Goal: Task Accomplishment & Management: Use online tool/utility

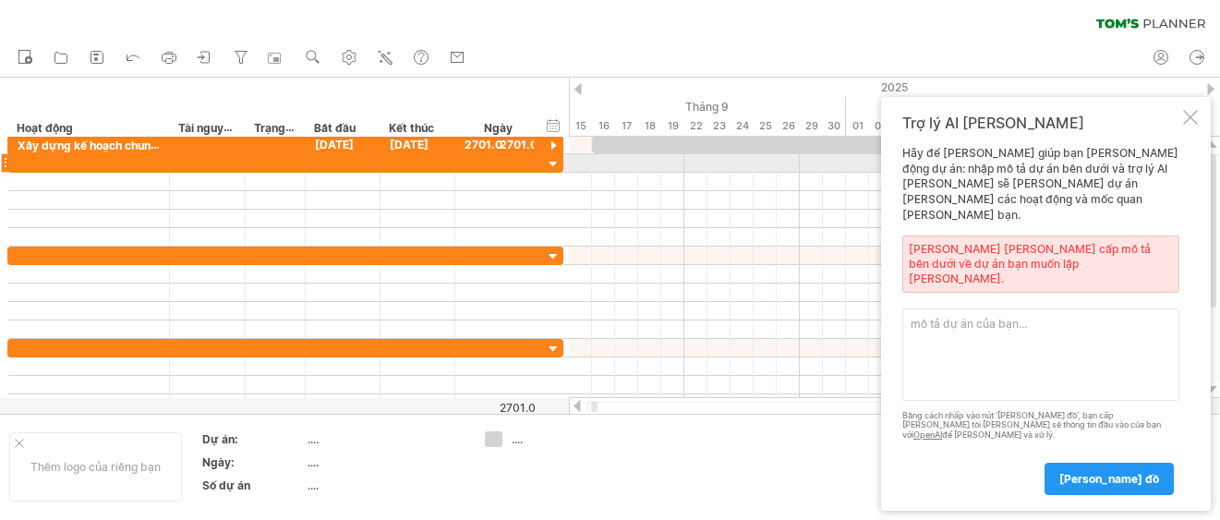
click at [1188, 125] on div at bounding box center [1190, 117] width 15 height 15
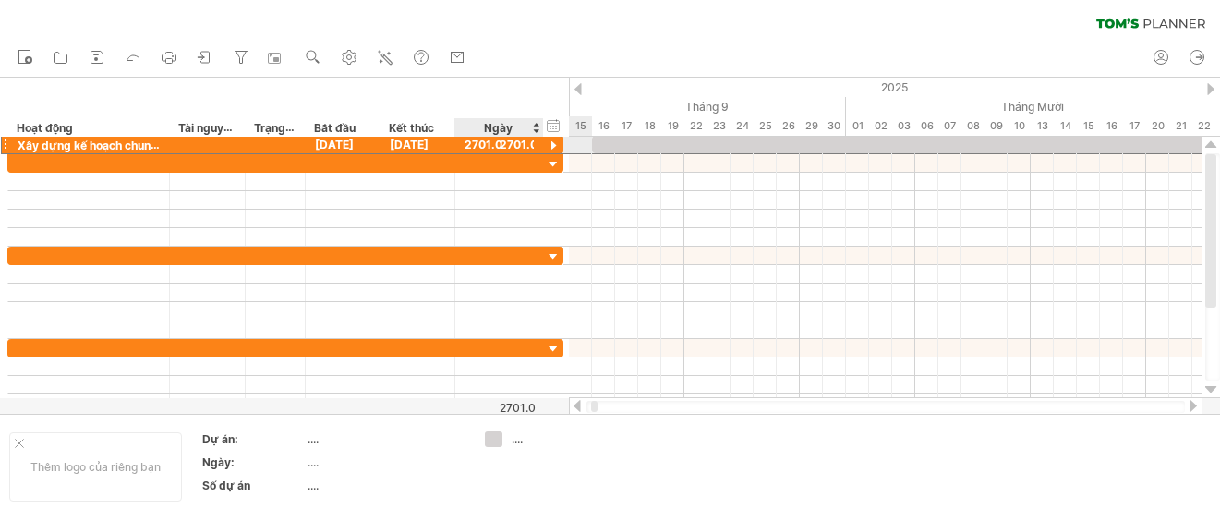
click at [508, 146] on div "2701.0" at bounding box center [498, 145] width 69 height 18
click at [502, 144] on div "2701.0" at bounding box center [498, 145] width 69 height 18
click at [428, 146] on font "[DATE]" at bounding box center [409, 145] width 39 height 14
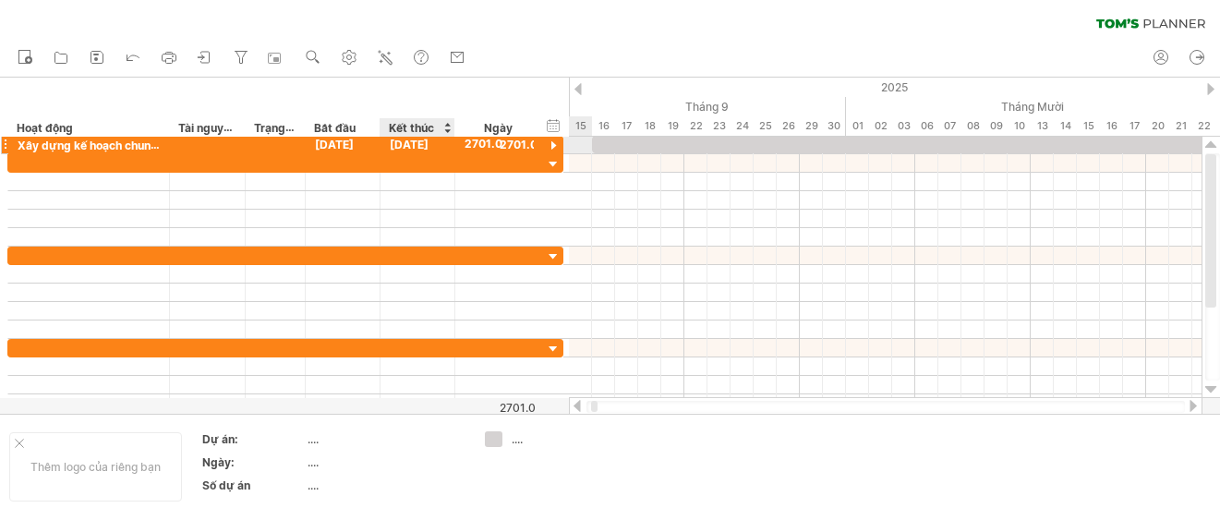
click at [428, 146] on font "[DATE]" at bounding box center [409, 145] width 39 height 14
click at [435, 129] on div "Kết thúc" at bounding box center [416, 127] width 55 height 18
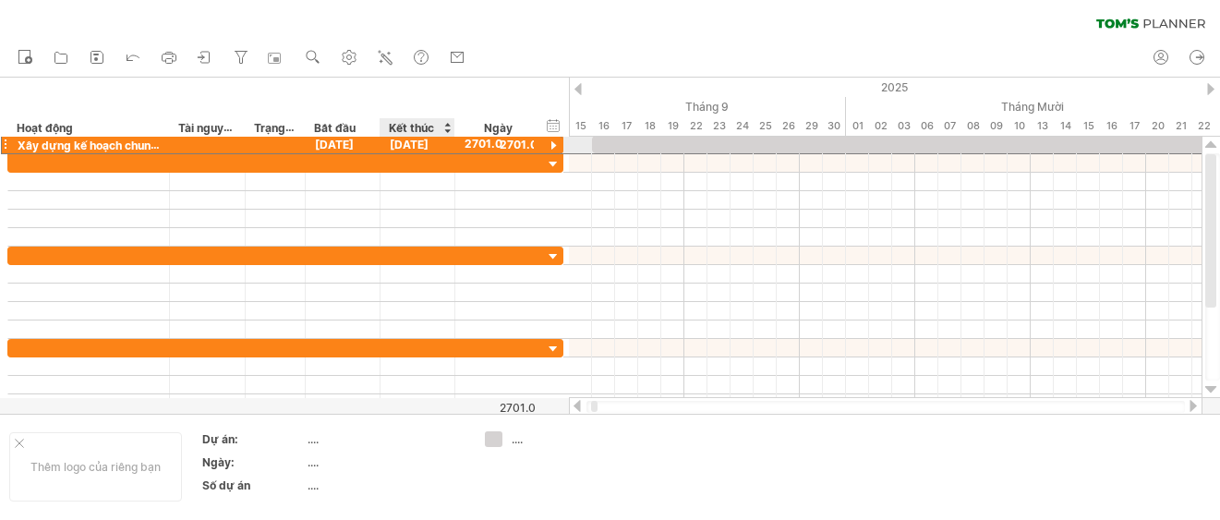
click at [424, 145] on font "[DATE]" at bounding box center [409, 145] width 39 height 14
click at [423, 145] on font "[DATE]" at bounding box center [409, 145] width 39 height 14
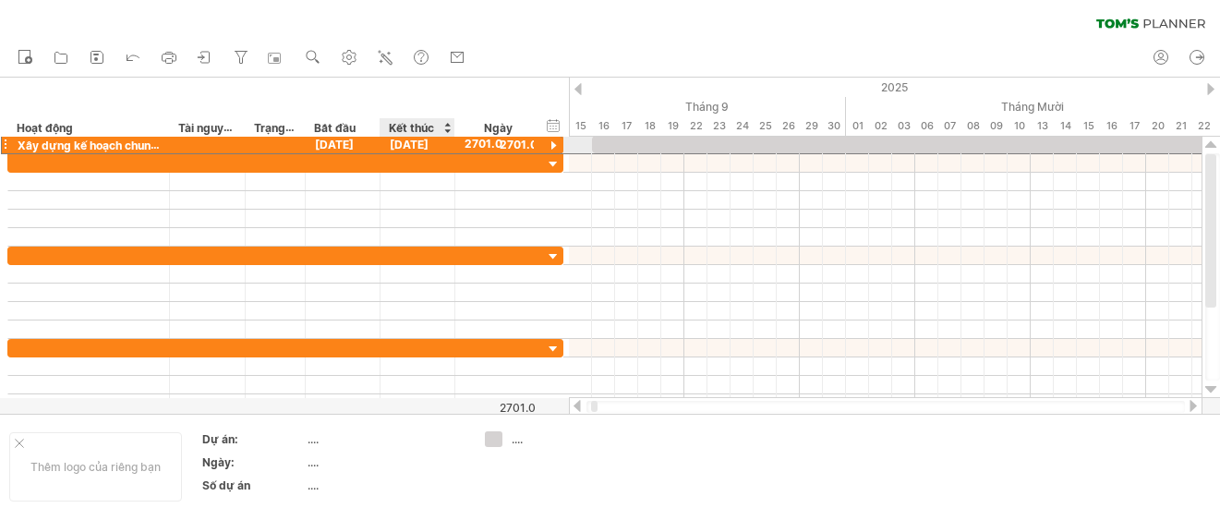
click at [423, 145] on font "[DATE]" at bounding box center [409, 145] width 39 height 14
click at [445, 122] on div at bounding box center [446, 127] width 7 height 18
click at [450, 132] on div at bounding box center [446, 127] width 7 height 18
click at [1074, 125] on div "14" at bounding box center [1064, 125] width 23 height 19
click at [1065, 123] on font "14" at bounding box center [1065, 125] width 11 height 13
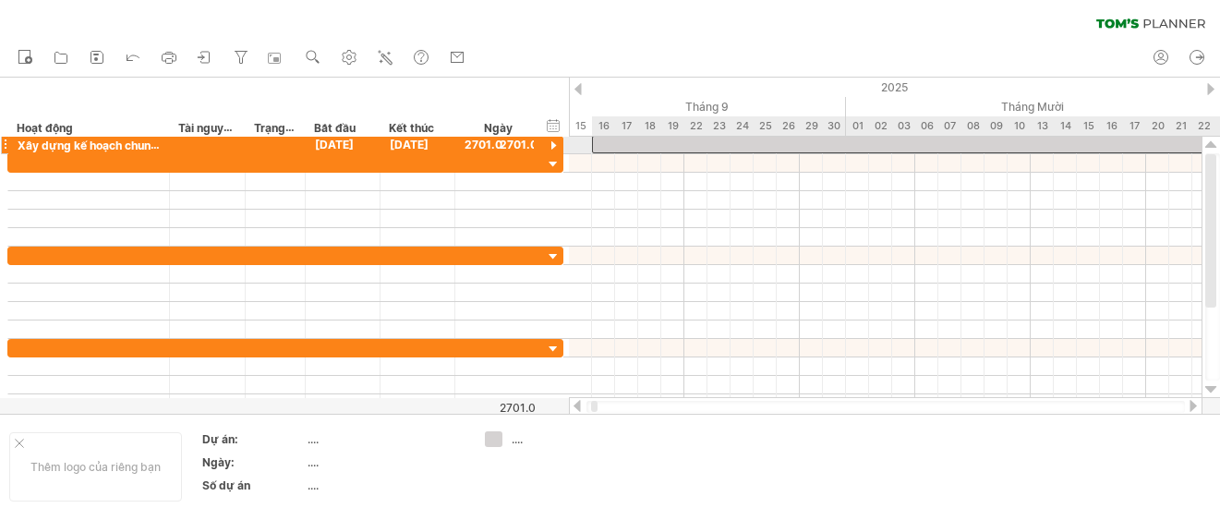
click at [595, 146] on span at bounding box center [591, 145] width 7 height 18
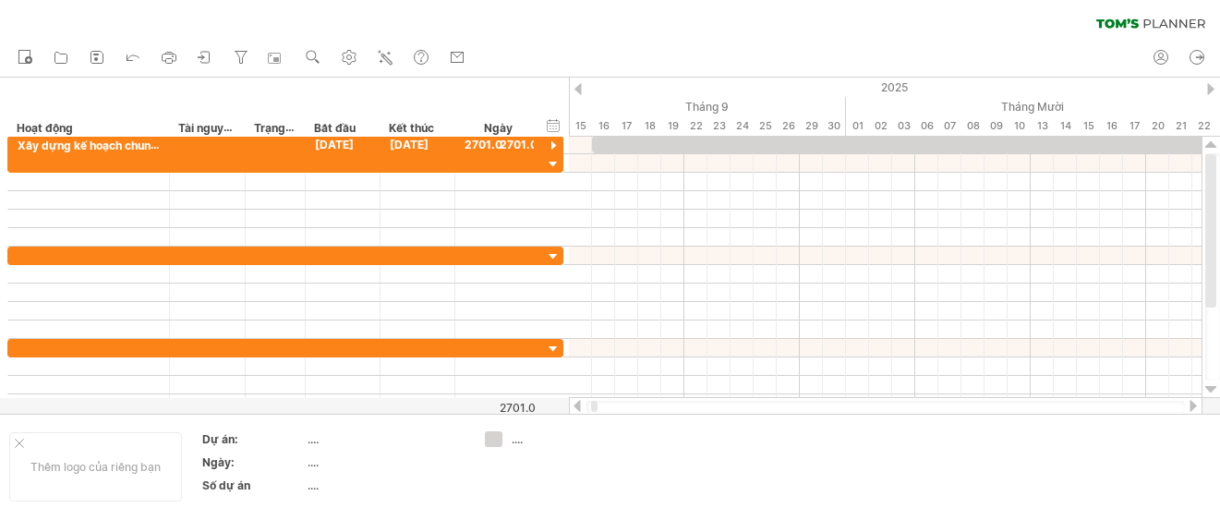
click at [1189, 405] on div at bounding box center [1192, 406] width 15 height 12
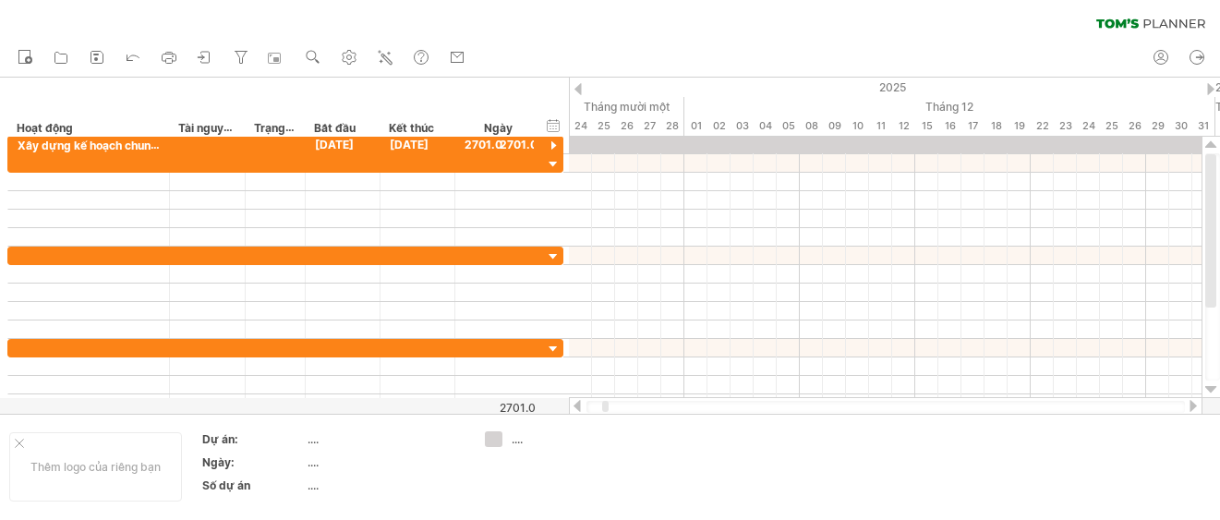
click at [1189, 405] on div at bounding box center [1192, 406] width 15 height 12
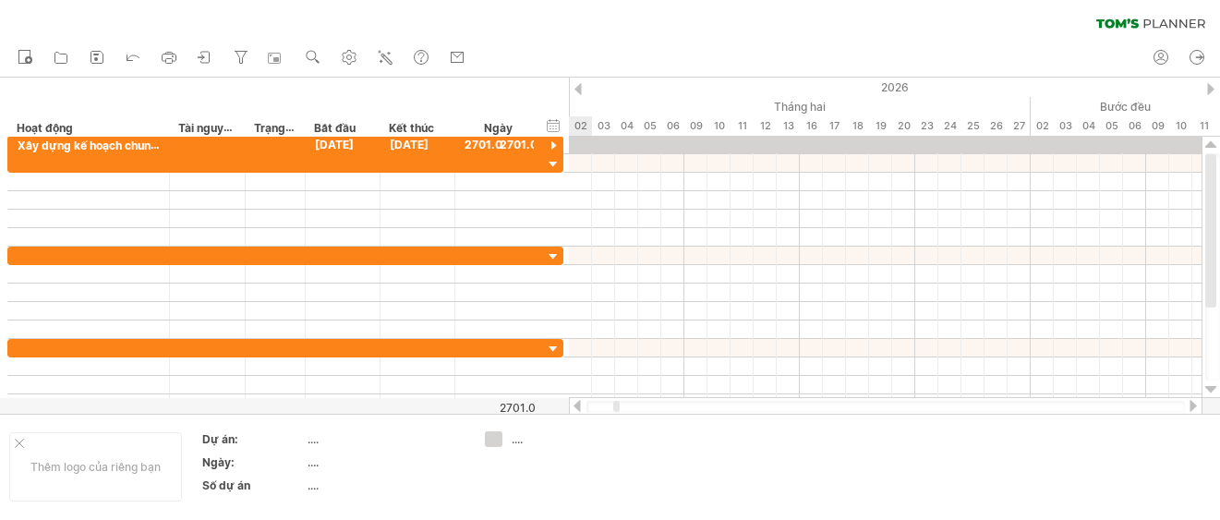
click at [1189, 405] on div at bounding box center [1192, 406] width 15 height 12
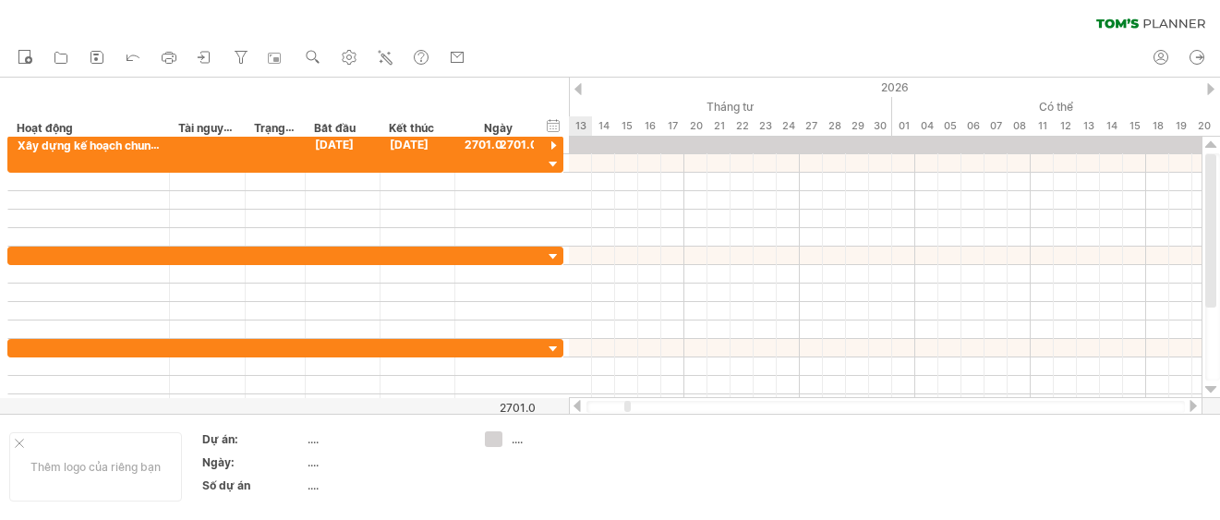
click at [1189, 405] on div at bounding box center [1192, 406] width 15 height 12
click at [1186, 405] on div at bounding box center [1192, 406] width 15 height 12
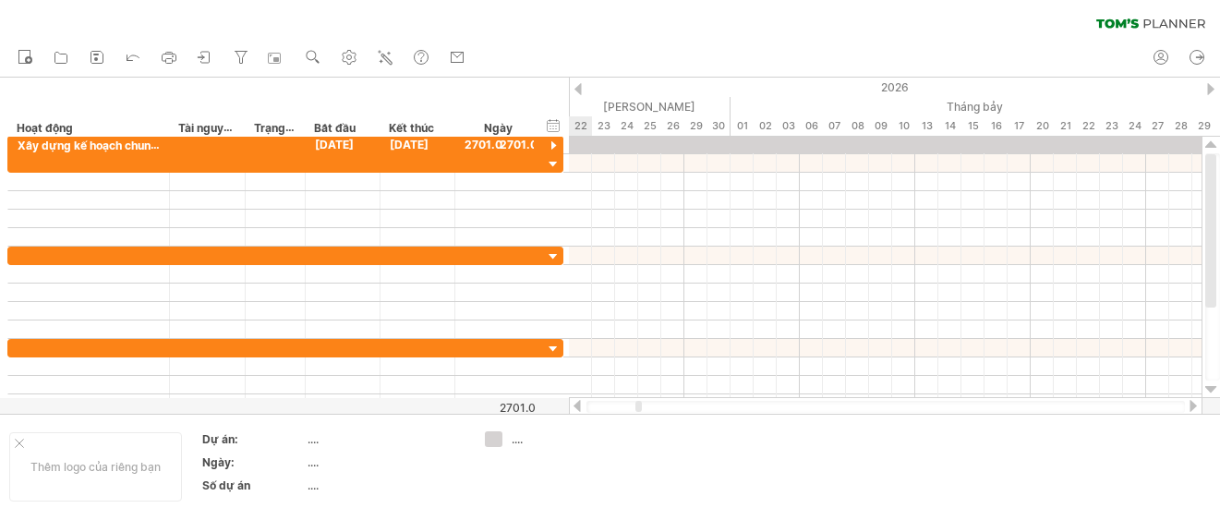
click at [1186, 405] on div at bounding box center [1192, 406] width 15 height 12
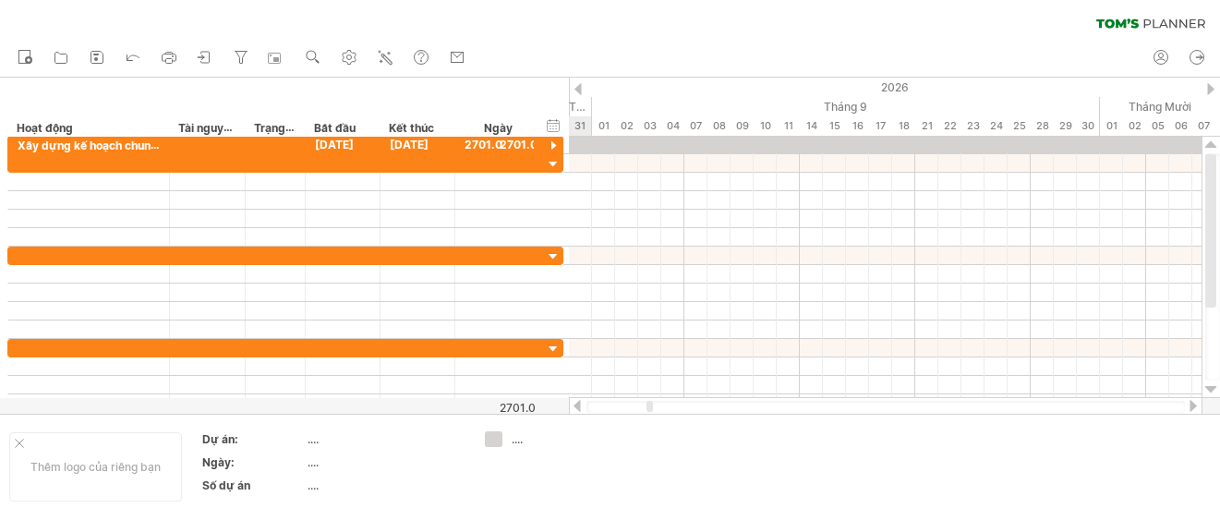
click at [1186, 405] on div at bounding box center [1192, 406] width 15 height 12
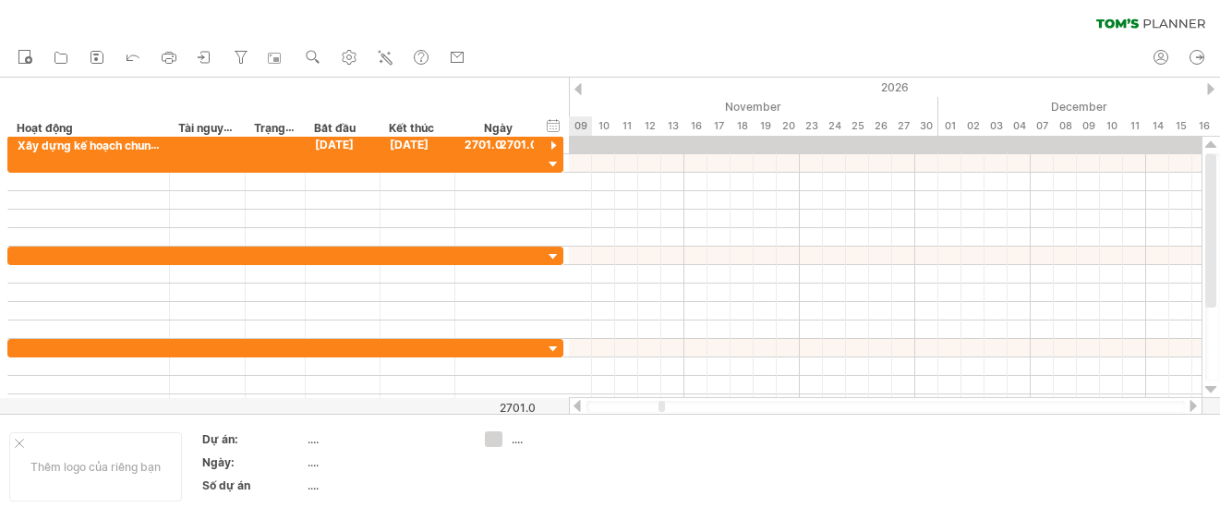
click at [1186, 405] on div at bounding box center [1192, 406] width 15 height 12
drag, startPoint x: 664, startPoint y: 406, endPoint x: 1204, endPoint y: 405, distance: 540.1
click at [1204, 405] on div "Đang cố gắng truy cập [DOMAIN_NAME] Đã kết nối lại... 0% xóa bộ lọc áp [PERSON_…" at bounding box center [610, 260] width 1220 height 520
click at [1211, 92] on div at bounding box center [1210, 89] width 7 height 12
click at [1214, 89] on div "2035" at bounding box center [499, 87] width 3693 height 19
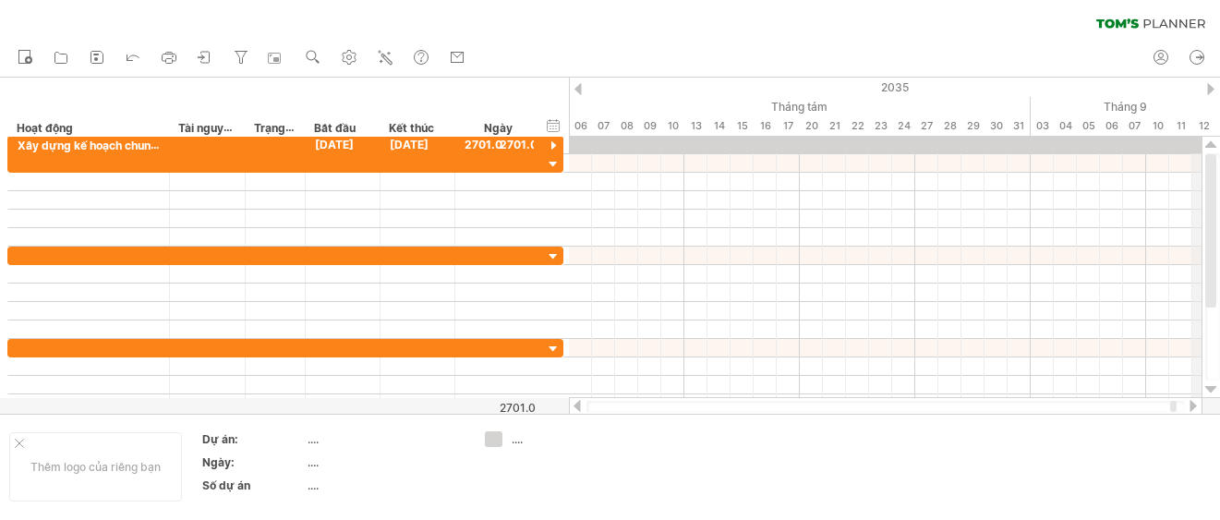
click at [1214, 89] on div "2035" at bounding box center [499, 87] width 3693 height 19
click at [1214, 88] on div "2035" at bounding box center [499, 87] width 3693 height 19
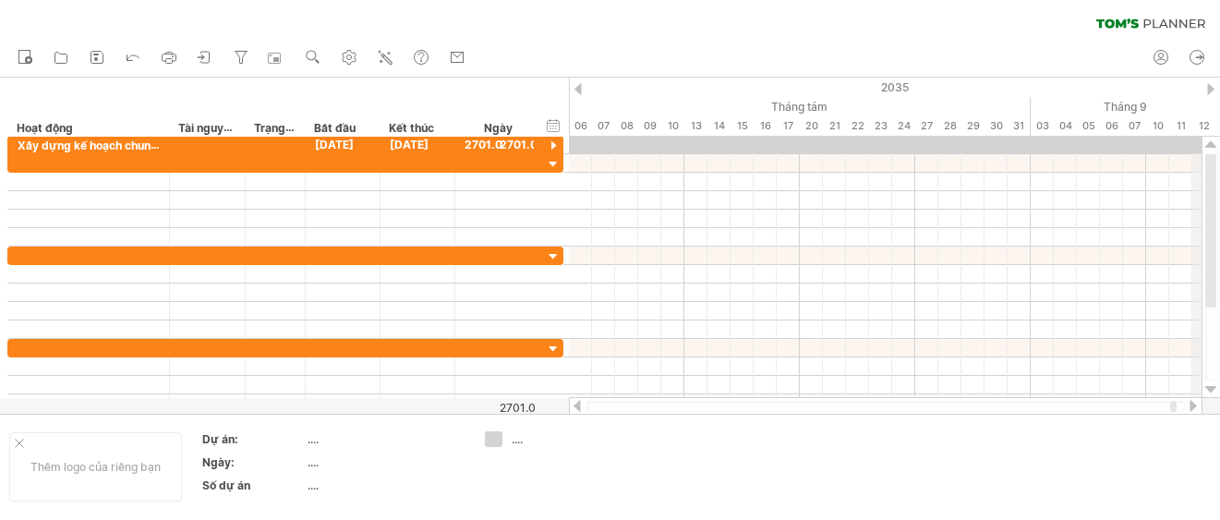
click at [1214, 88] on div "2035" at bounding box center [499, 87] width 3693 height 19
click at [1206, 84] on div "2035" at bounding box center [499, 87] width 3693 height 19
drag, startPoint x: 1206, startPoint y: 84, endPoint x: 1107, endPoint y: 109, distance: 101.9
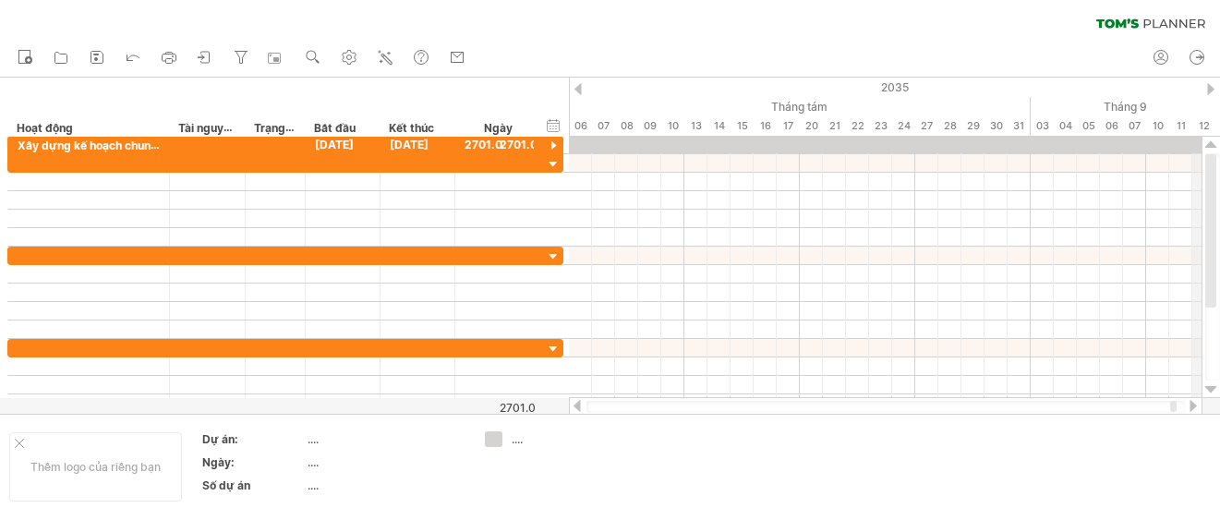
click at [1205, 84] on div "2035" at bounding box center [499, 87] width 3693 height 19
click at [1187, 405] on div at bounding box center [1192, 406] width 15 height 12
click at [1190, 405] on div at bounding box center [1192, 406] width 15 height 12
click at [1191, 405] on div at bounding box center [1192, 406] width 15 height 12
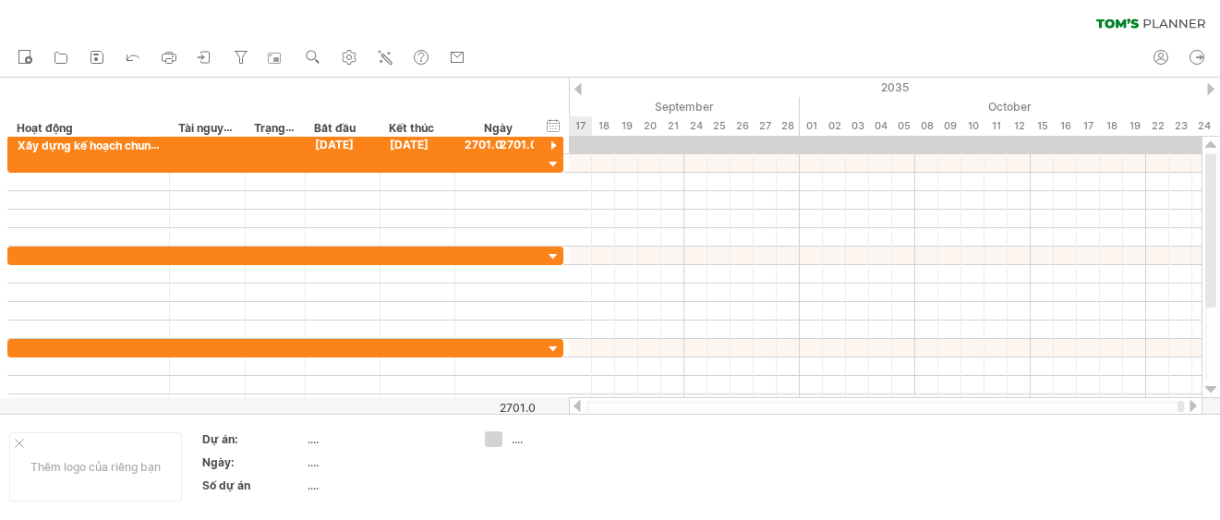
click at [1191, 405] on div at bounding box center [1192, 406] width 15 height 12
click at [1192, 405] on div at bounding box center [1192, 406] width 15 height 12
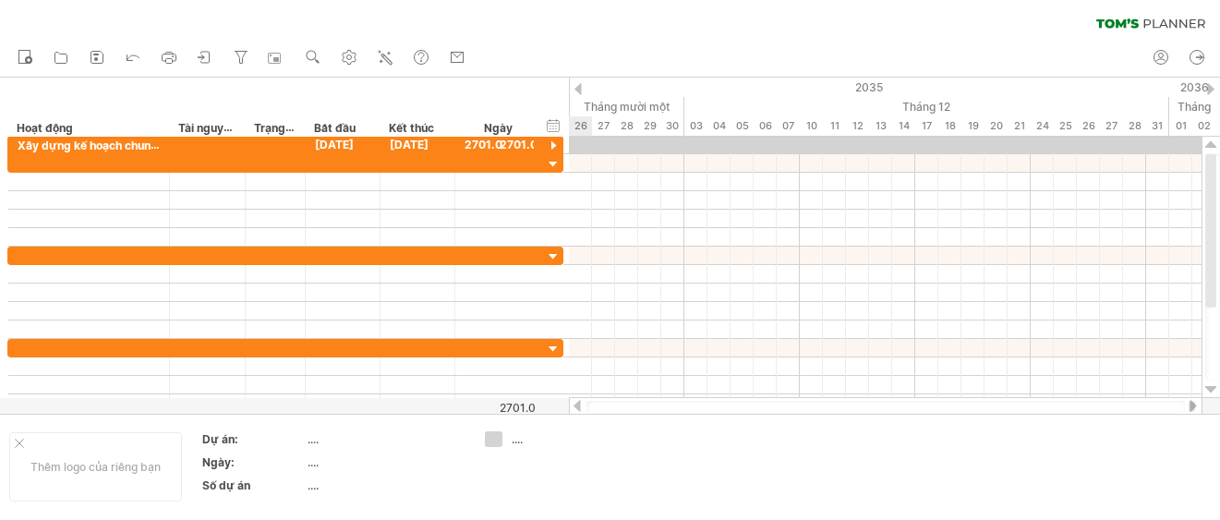
click at [1192, 405] on div at bounding box center [1192, 406] width 15 height 12
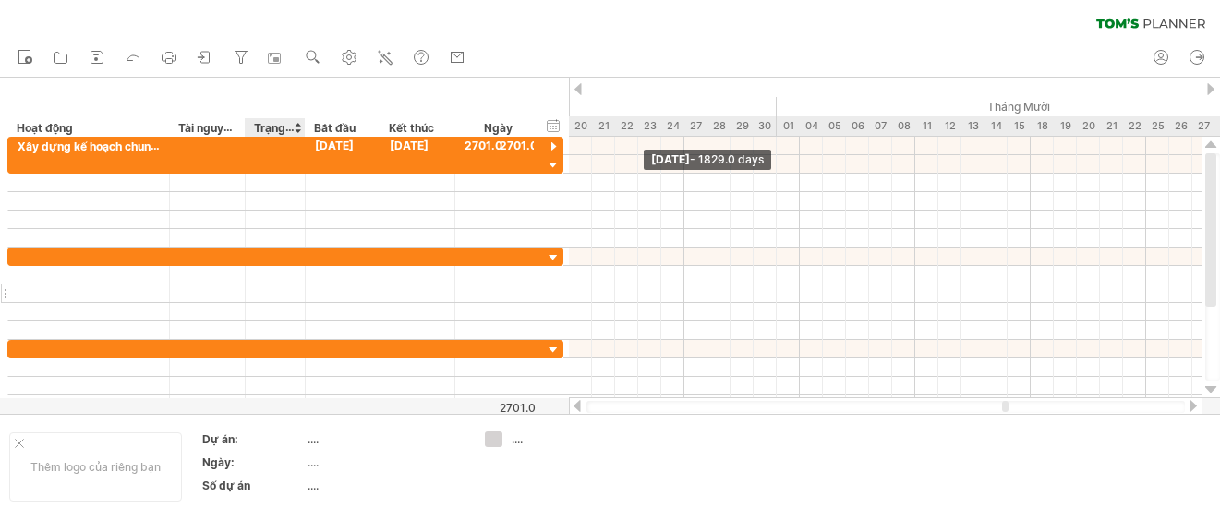
drag, startPoint x: 1077, startPoint y: 141, endPoint x: 487, endPoint y: 297, distance: 610.2
click at [297, 140] on div "Đang cố gắng truy cập [DOMAIN_NAME] Đã kết nối lại... 0% xóa bộ lọc áp [PERSON_…" at bounding box center [610, 260] width 1220 height 520
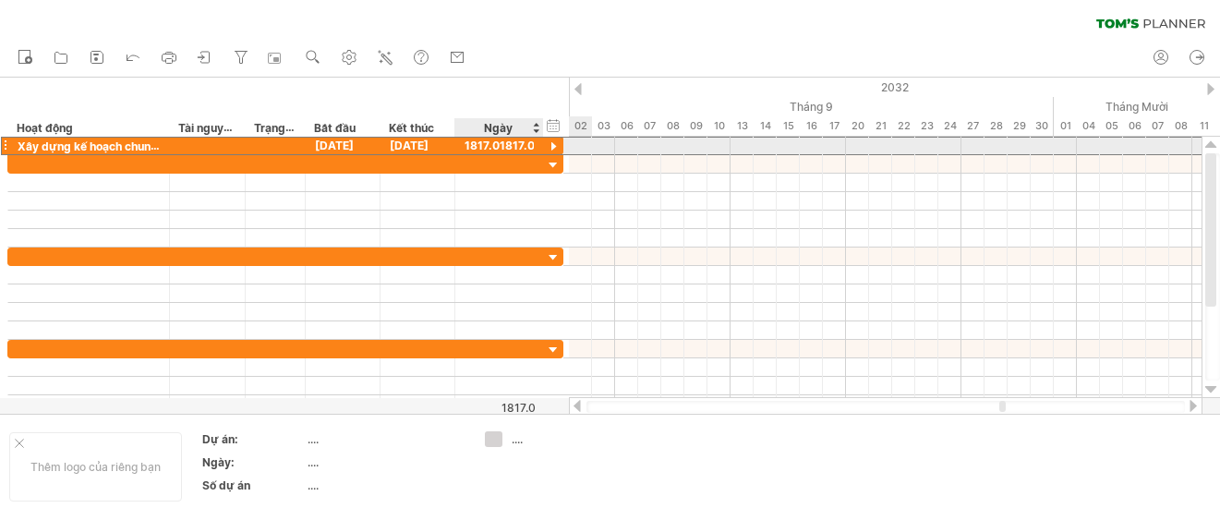
click at [509, 141] on div "1817.0" at bounding box center [498, 146] width 69 height 18
click at [301, 141] on div at bounding box center [302, 146] width 9 height 18
click at [403, 141] on font "[DATE]" at bounding box center [409, 145] width 39 height 14
click at [416, 141] on font "[DATE]" at bounding box center [409, 145] width 39 height 14
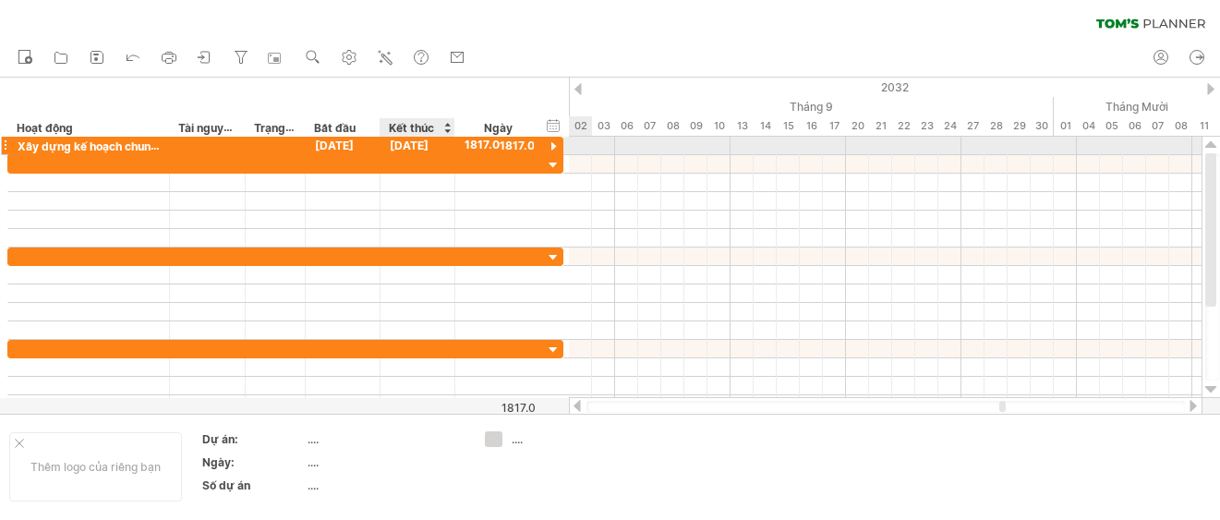
click at [416, 141] on font "[DATE]" at bounding box center [409, 145] width 39 height 14
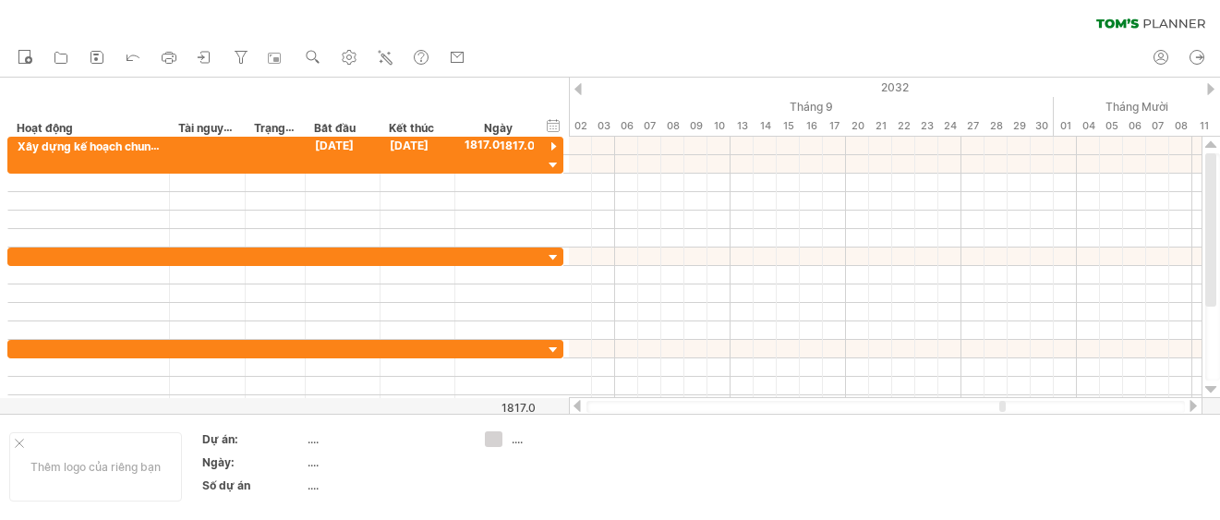
click at [1194, 404] on div at bounding box center [1192, 406] width 15 height 12
click at [1194, 405] on div at bounding box center [1192, 406] width 15 height 12
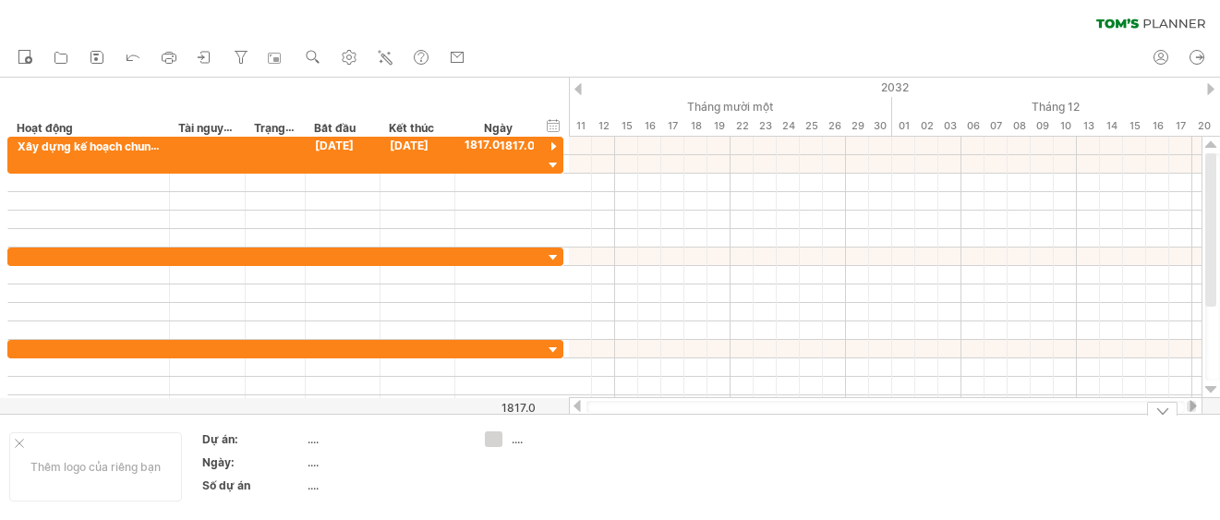
click at [573, 413] on div at bounding box center [885, 406] width 633 height 18
click at [582, 409] on div at bounding box center [577, 406] width 15 height 12
click at [582, 407] on div at bounding box center [577, 406] width 15 height 12
click at [577, 406] on div at bounding box center [577, 406] width 15 height 12
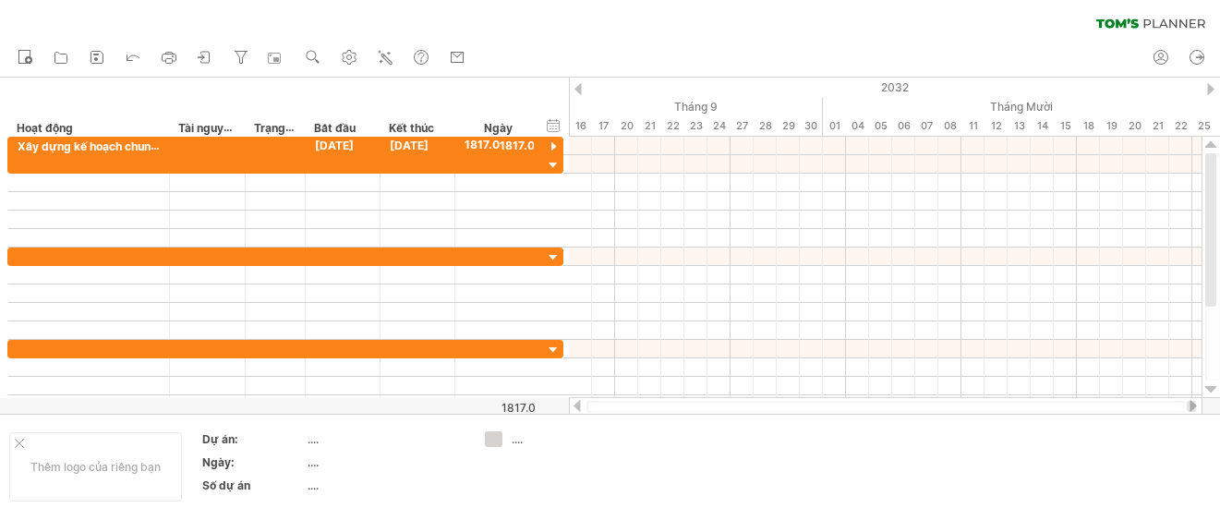
click at [577, 406] on div at bounding box center [577, 406] width 15 height 12
click at [572, 403] on div at bounding box center [577, 406] width 15 height 12
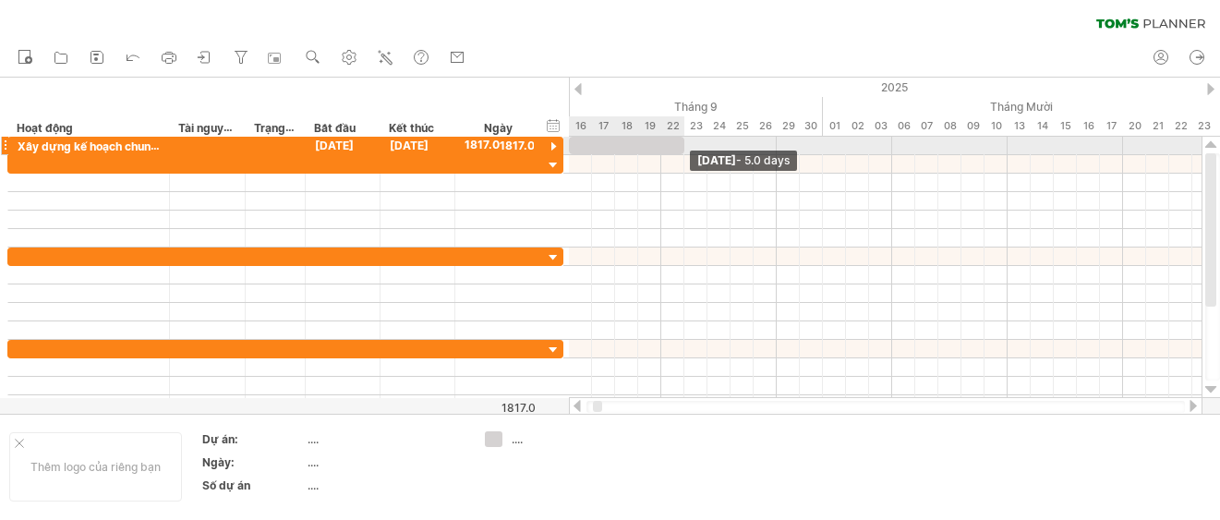
drag, startPoint x: 796, startPoint y: 139, endPoint x: 680, endPoint y: 147, distance: 115.6
click at [680, 147] on span at bounding box center [683, 146] width 7 height 18
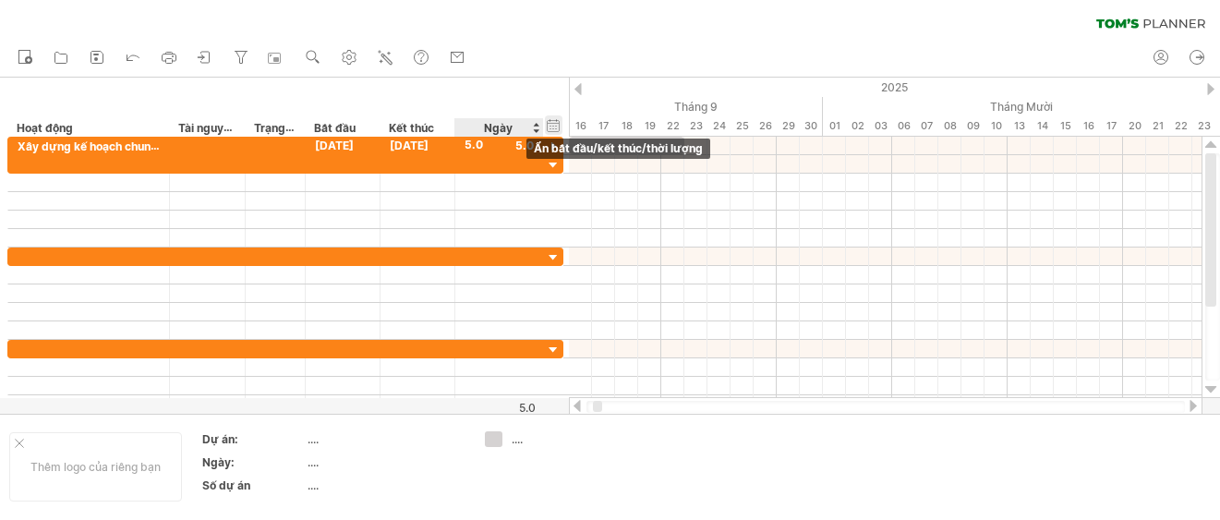
click at [559, 123] on div "ẩn bắt đầu/kết [PERSON_NAME]/[PERSON_NAME] [PERSON_NAME] bắt đầu/kết [PERSON_NA…" at bounding box center [554, 124] width 18 height 19
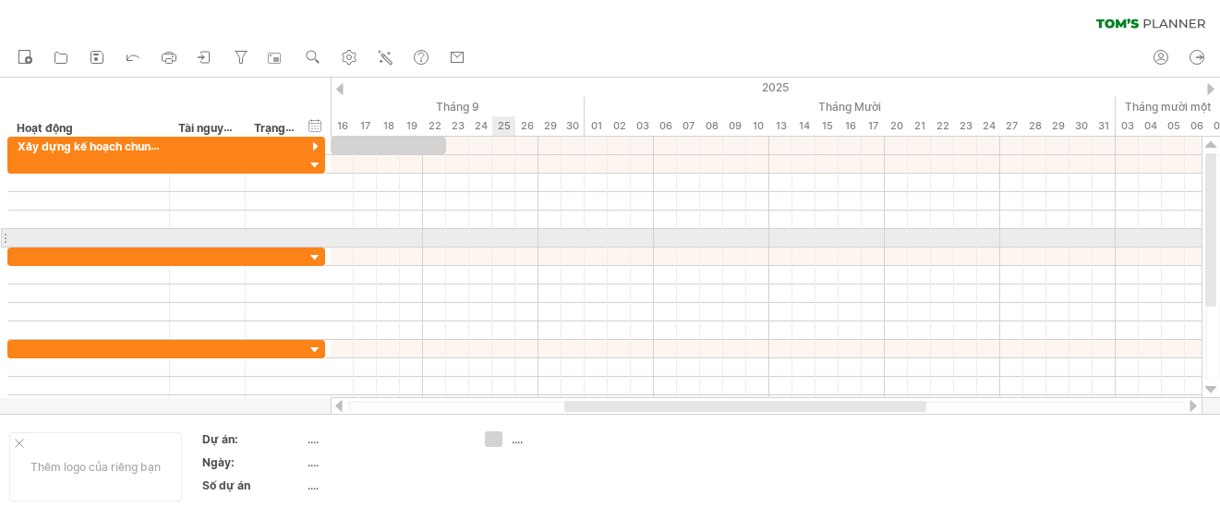
click at [510, 238] on div at bounding box center [766, 238] width 871 height 18
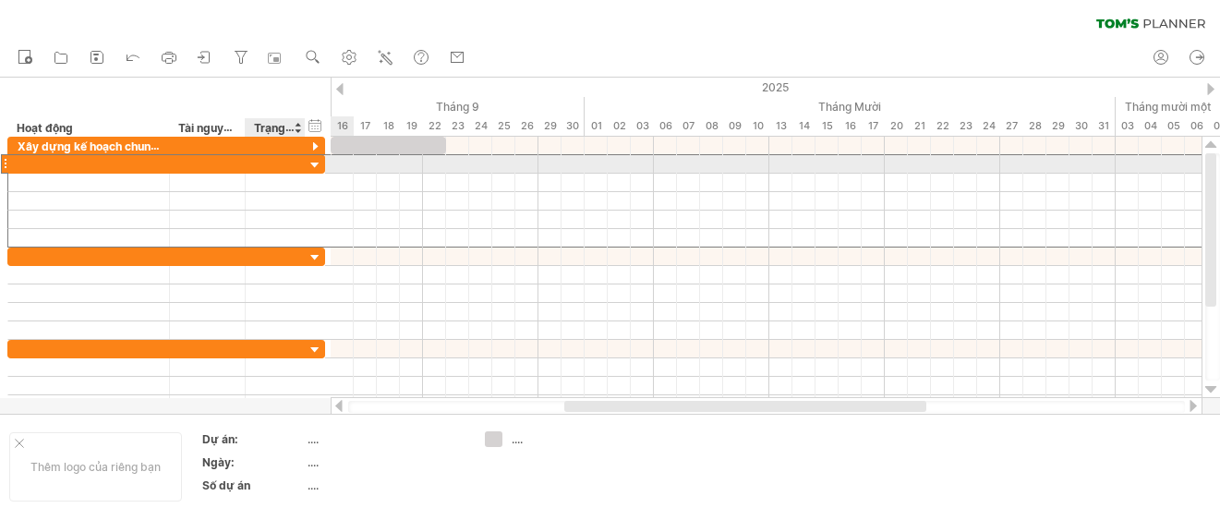
click at [268, 162] on div at bounding box center [275, 164] width 41 height 18
type input "*"
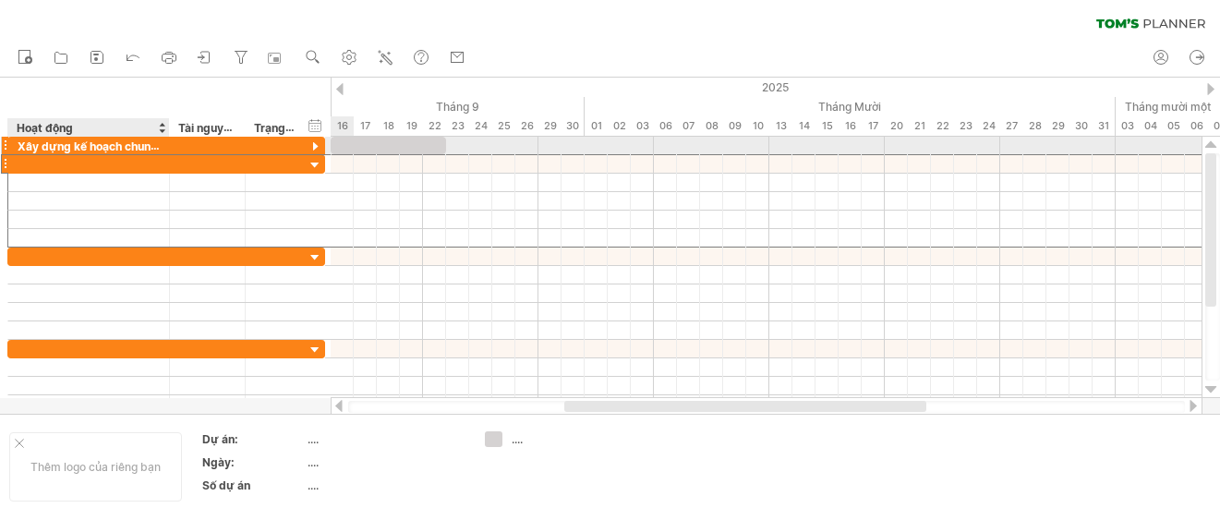
click at [54, 154] on div at bounding box center [166, 163] width 318 height 19
click at [48, 163] on div at bounding box center [89, 164] width 142 height 18
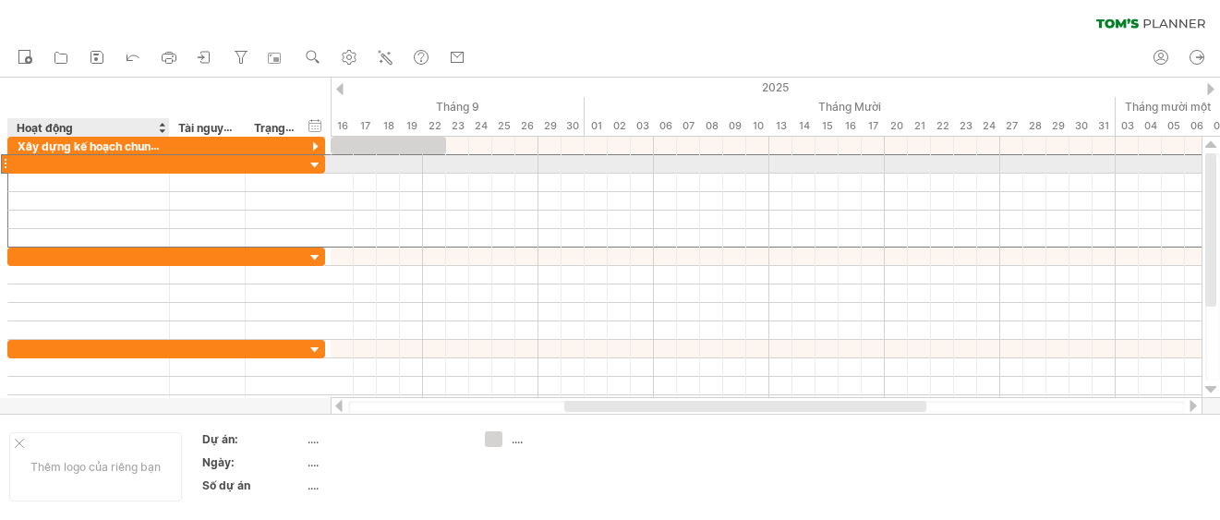
click at [48, 163] on div at bounding box center [89, 164] width 142 height 18
type input "**********"
click at [421, 169] on div at bounding box center [766, 164] width 871 height 18
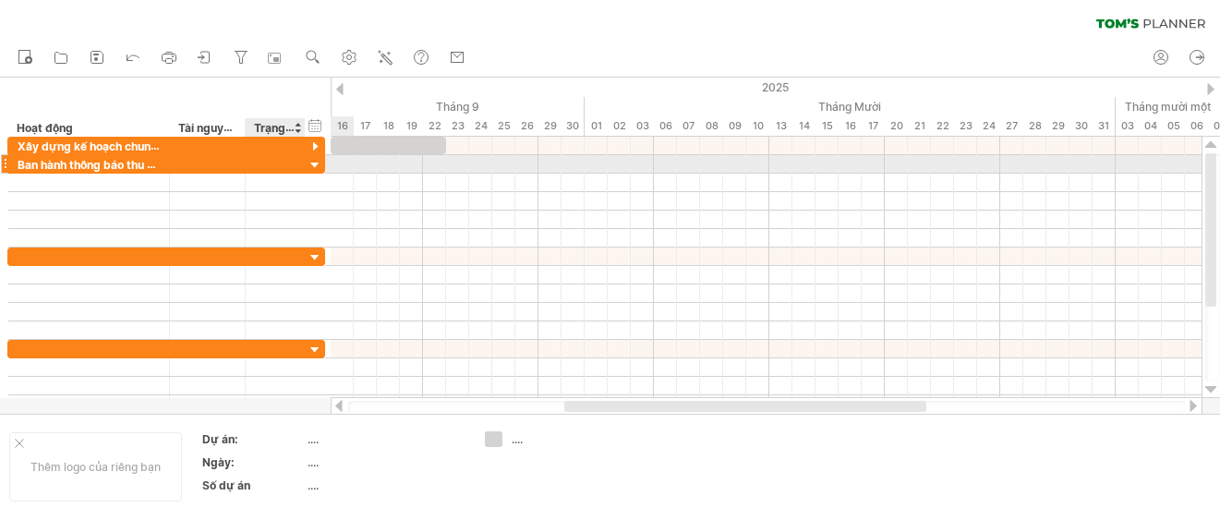
click at [309, 165] on div at bounding box center [316, 166] width 18 height 18
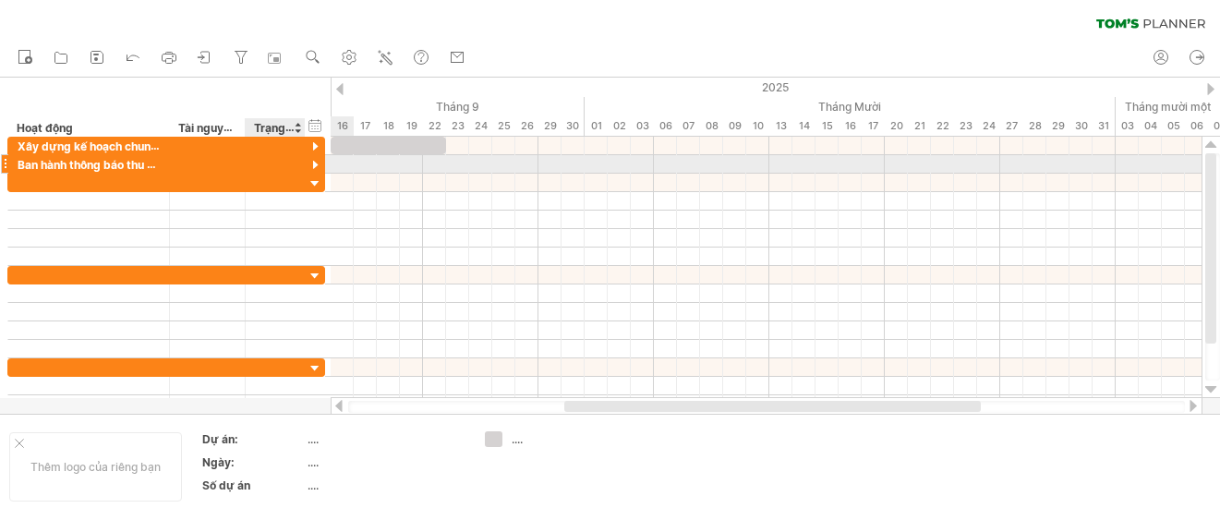
click at [309, 165] on div at bounding box center [316, 166] width 18 height 18
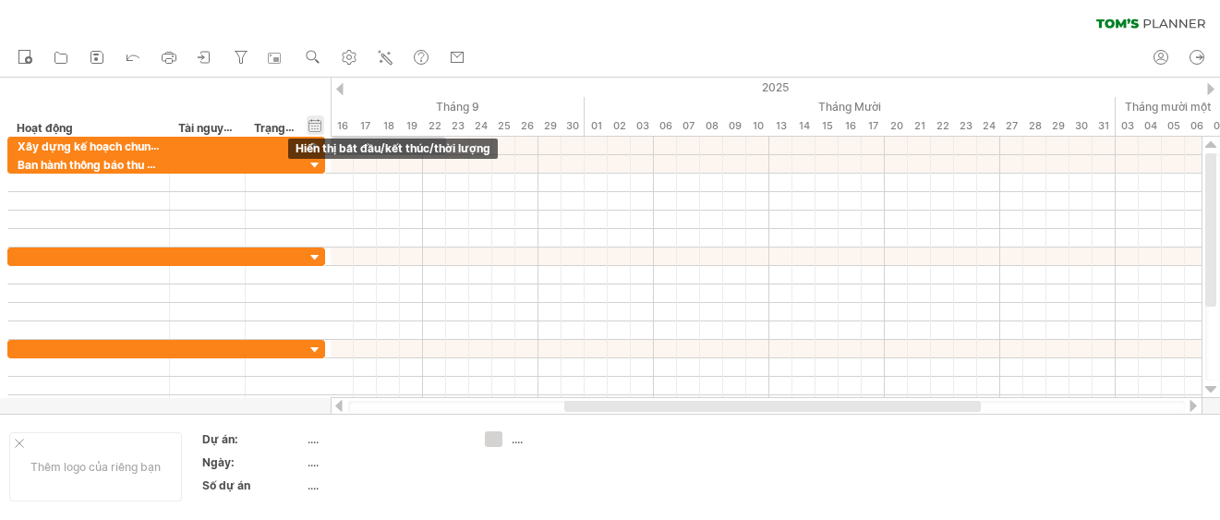
click at [314, 125] on div "ẩn bắt đầu/kết [PERSON_NAME]/[PERSON_NAME] [PERSON_NAME] bắt đầu/kết [PERSON_NA…" at bounding box center [316, 124] width 18 height 19
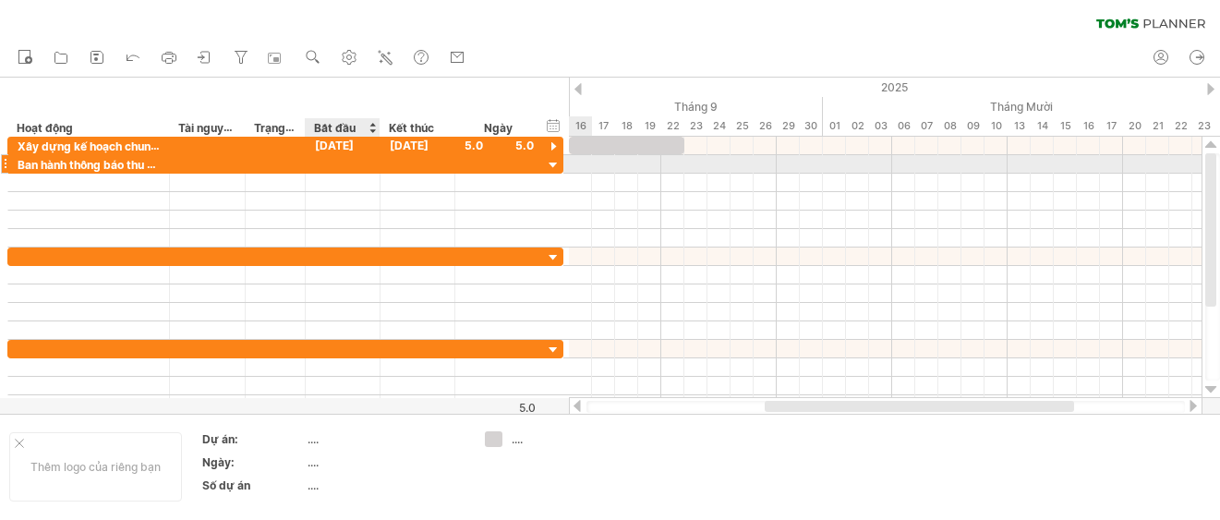
click at [346, 165] on div at bounding box center [343, 164] width 75 height 18
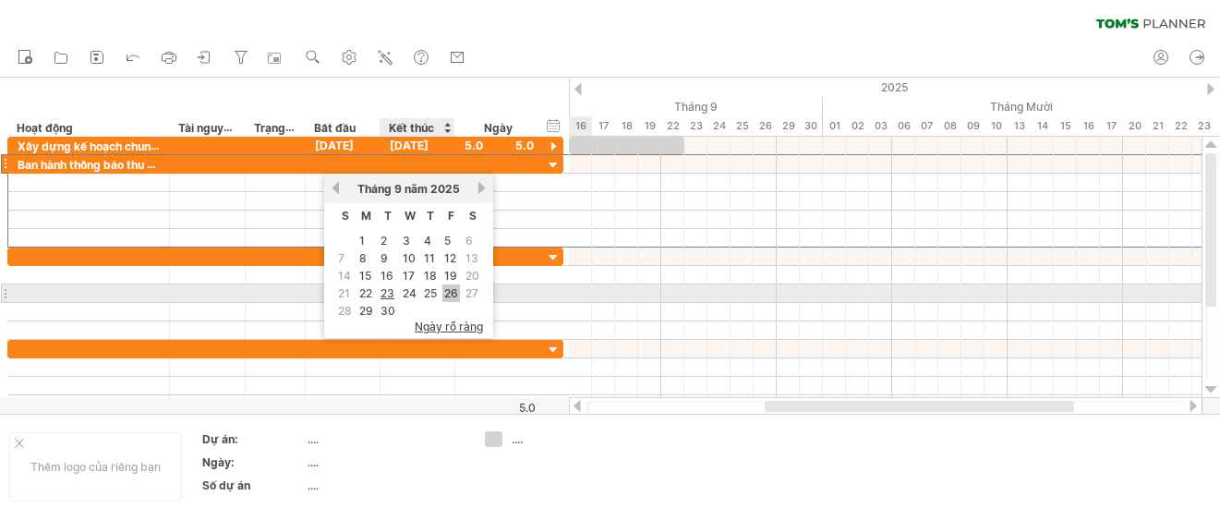
click at [452, 291] on font "26" at bounding box center [451, 293] width 14 height 14
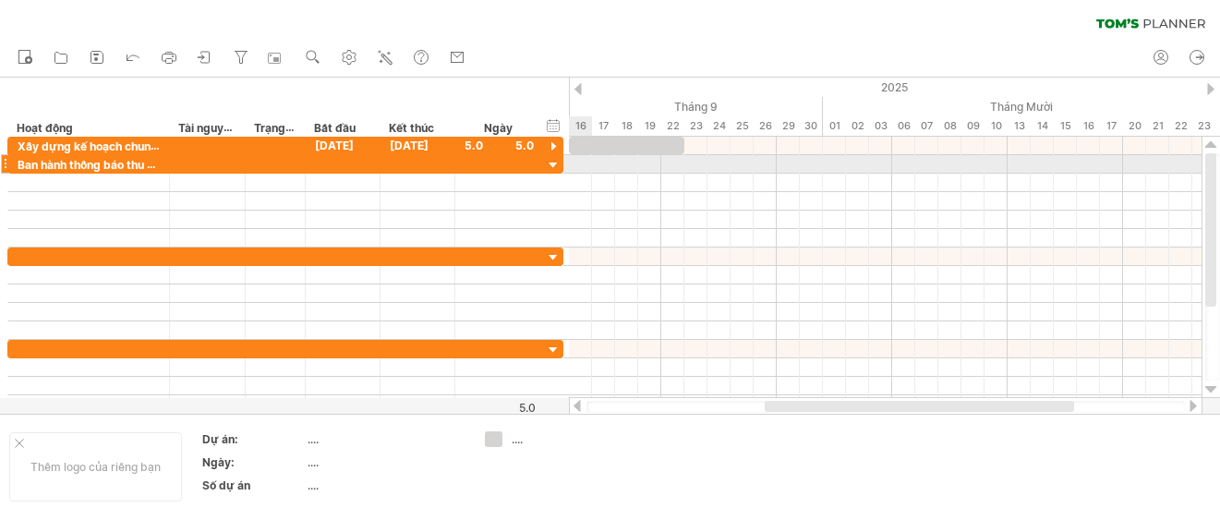
click at [582, 166] on div at bounding box center [885, 164] width 632 height 18
click at [687, 162] on div at bounding box center [885, 164] width 632 height 18
click at [447, 162] on div at bounding box center [417, 164] width 75 height 18
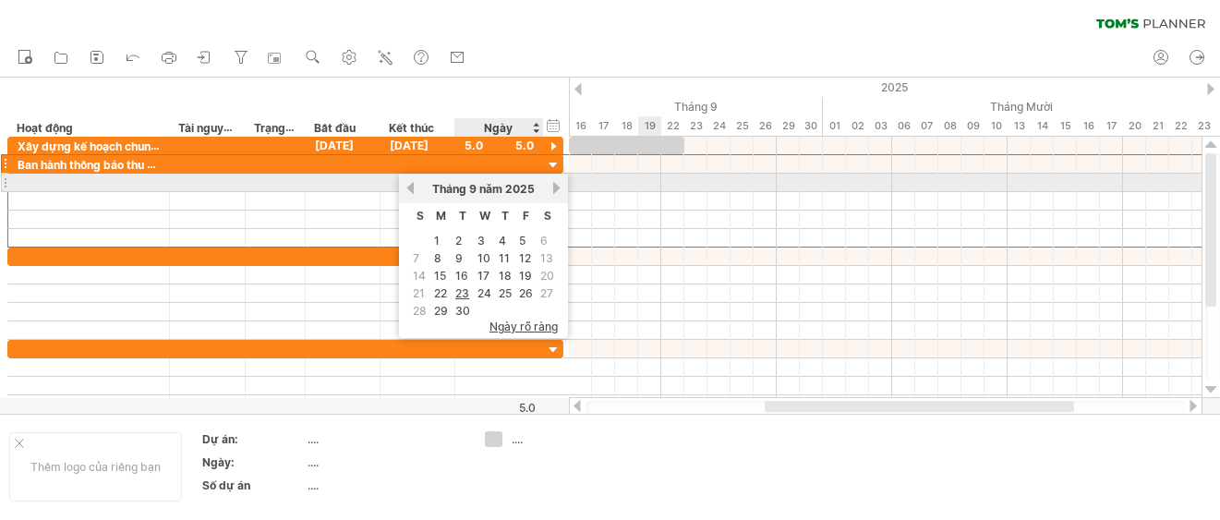
click at [557, 186] on link "Kế tiếp" at bounding box center [556, 188] width 14 height 14
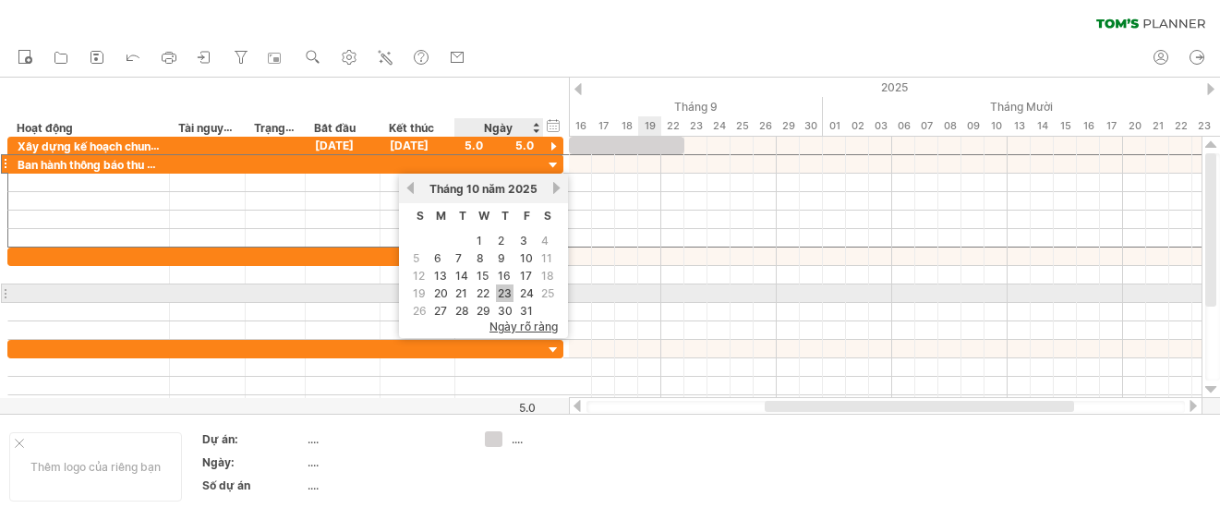
click at [499, 289] on font "23" at bounding box center [505, 293] width 14 height 14
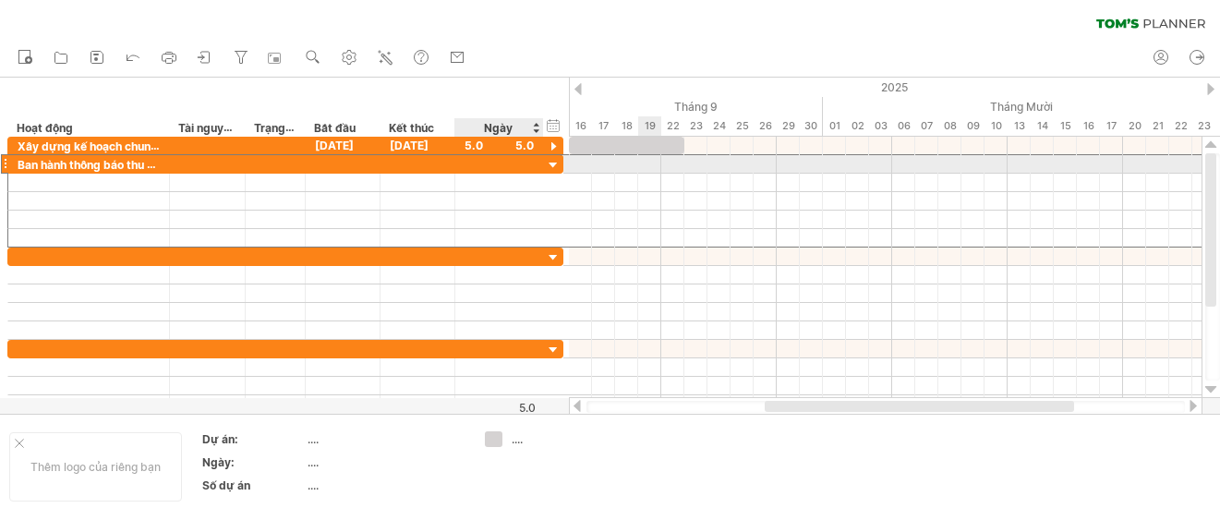
click at [485, 162] on div at bounding box center [498, 164] width 69 height 18
type input "**"
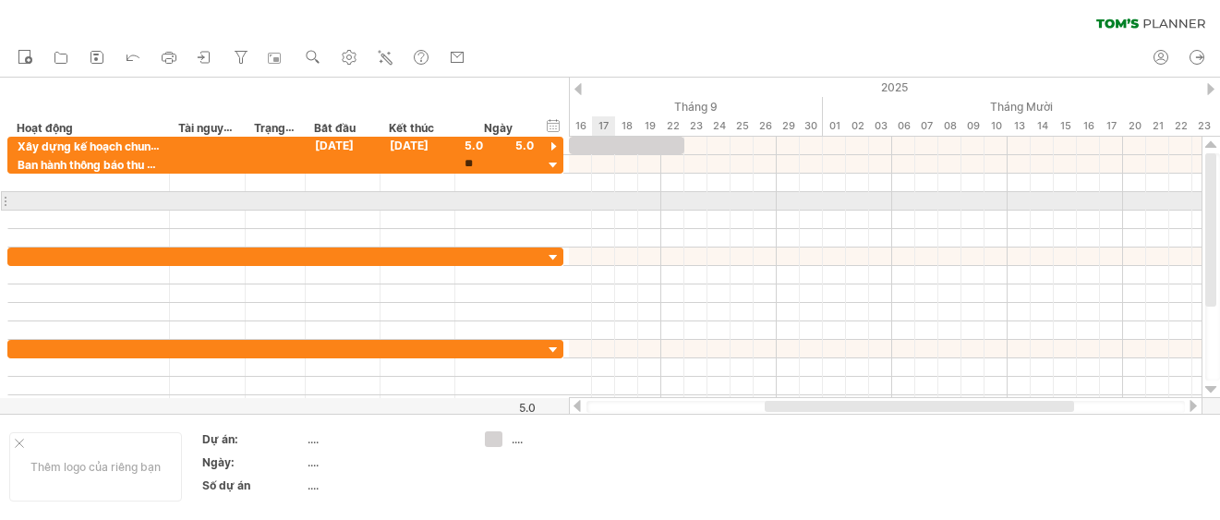
click at [623, 194] on div at bounding box center [885, 201] width 632 height 18
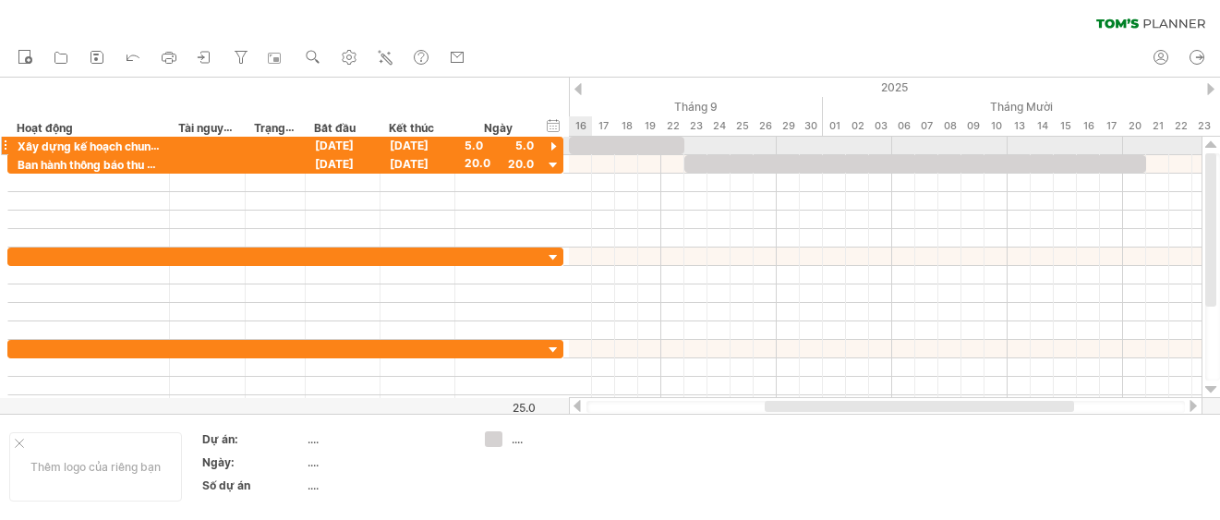
click at [557, 146] on div at bounding box center [554, 147] width 18 height 18
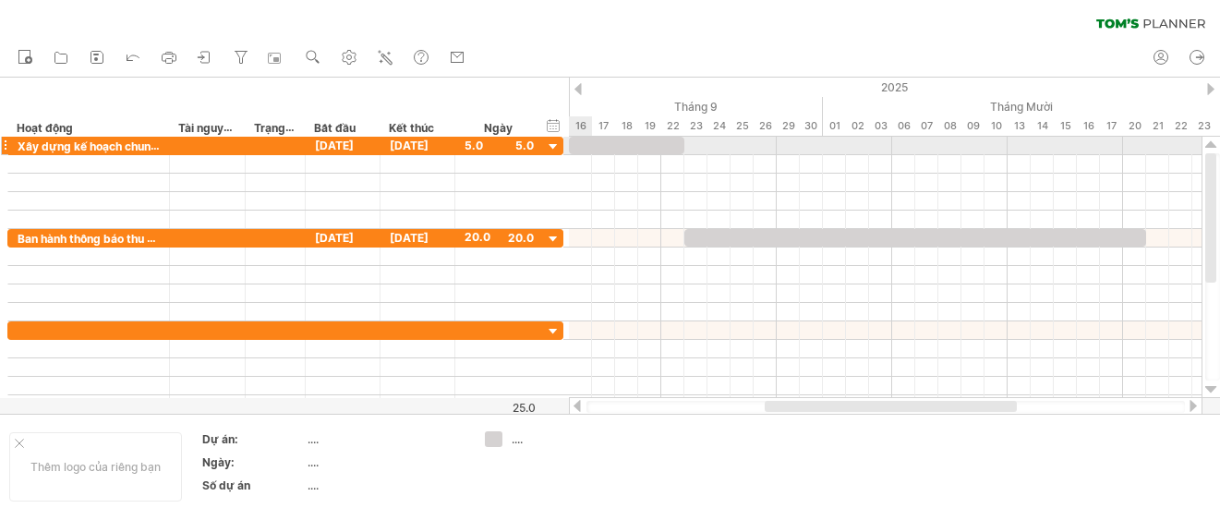
click at [557, 146] on div at bounding box center [554, 147] width 18 height 18
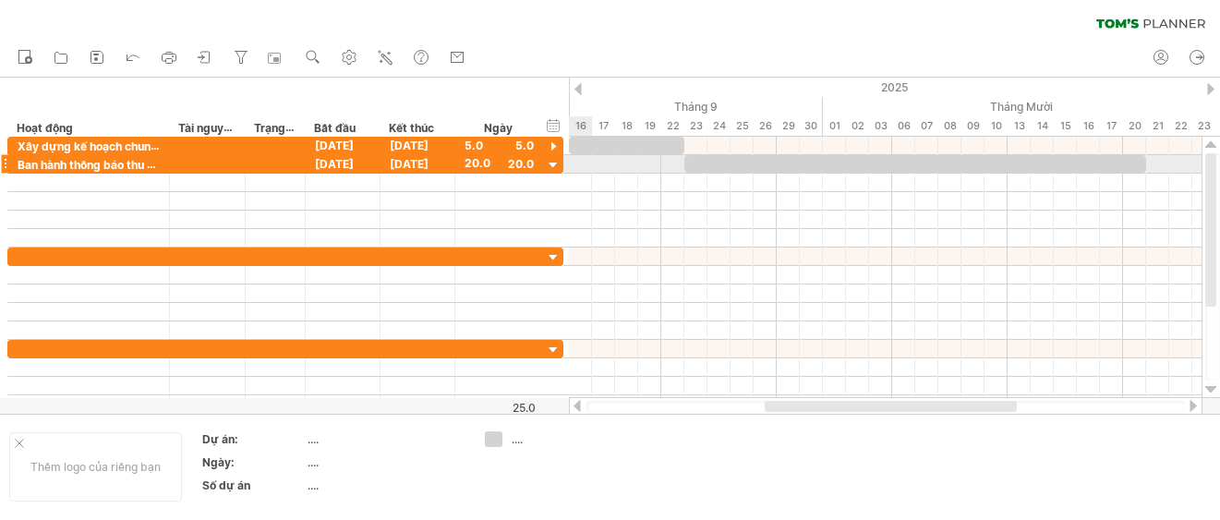
click at [558, 161] on div at bounding box center [554, 166] width 18 height 18
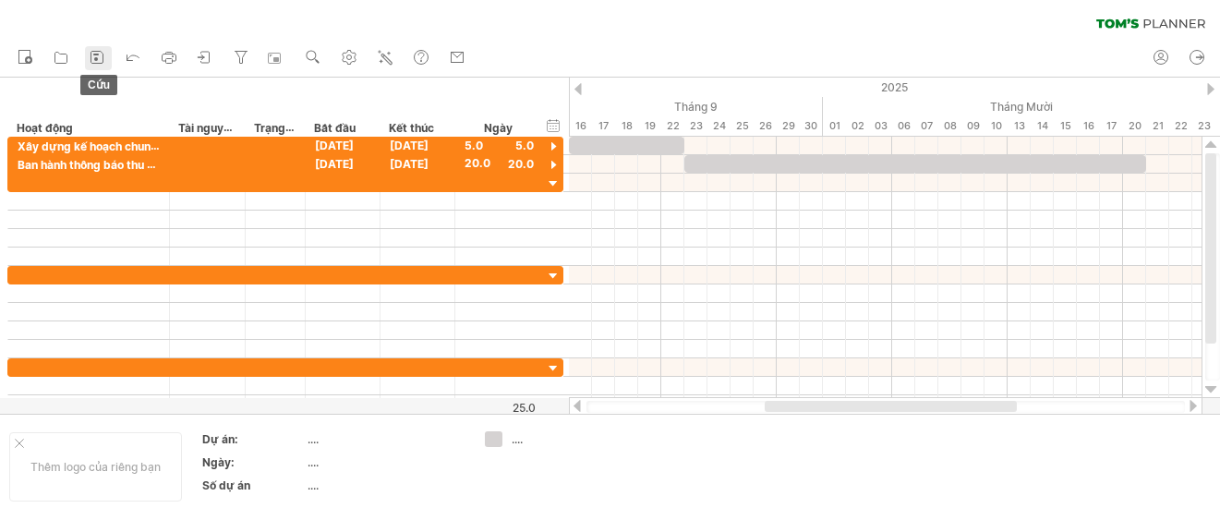
click at [97, 54] on rect at bounding box center [96, 55] width 6 height 2
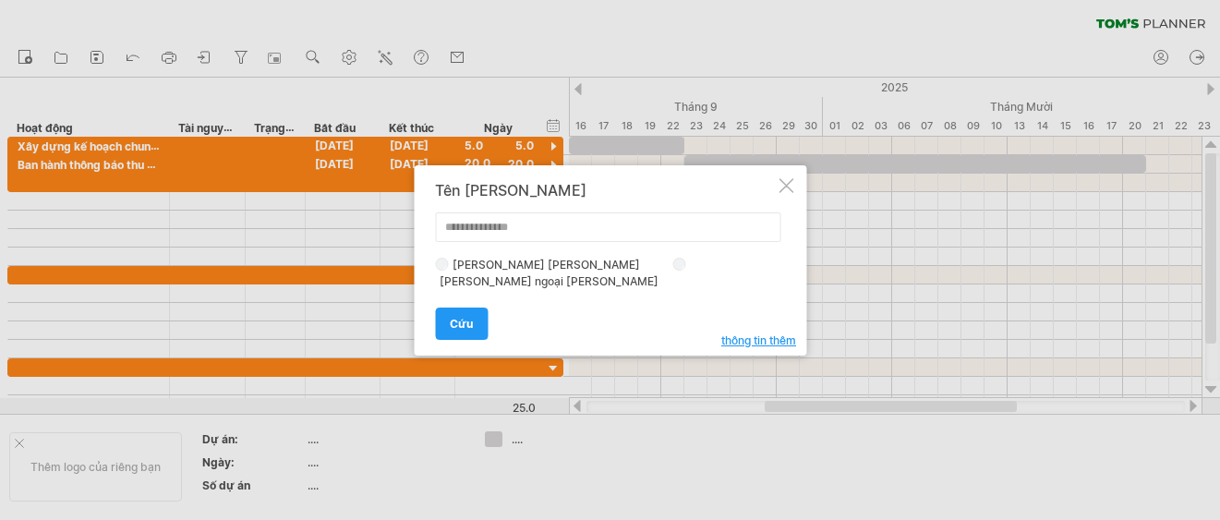
click at [608, 274] on font "[PERSON_NAME] ngoại [PERSON_NAME]" at bounding box center [548, 281] width 219 height 14
click at [448, 271] on label "[PERSON_NAME] [PERSON_NAME]" at bounding box center [552, 265] width 208 height 14
click at [451, 317] on font "Cứu" at bounding box center [461, 324] width 23 height 14
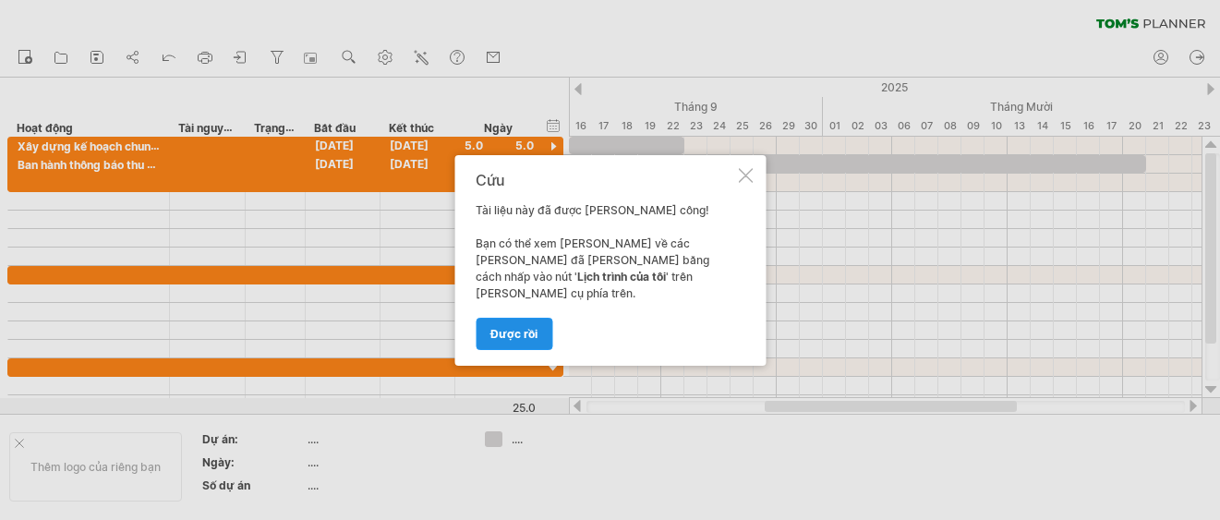
click at [497, 330] on font "Được rồi" at bounding box center [513, 334] width 47 height 14
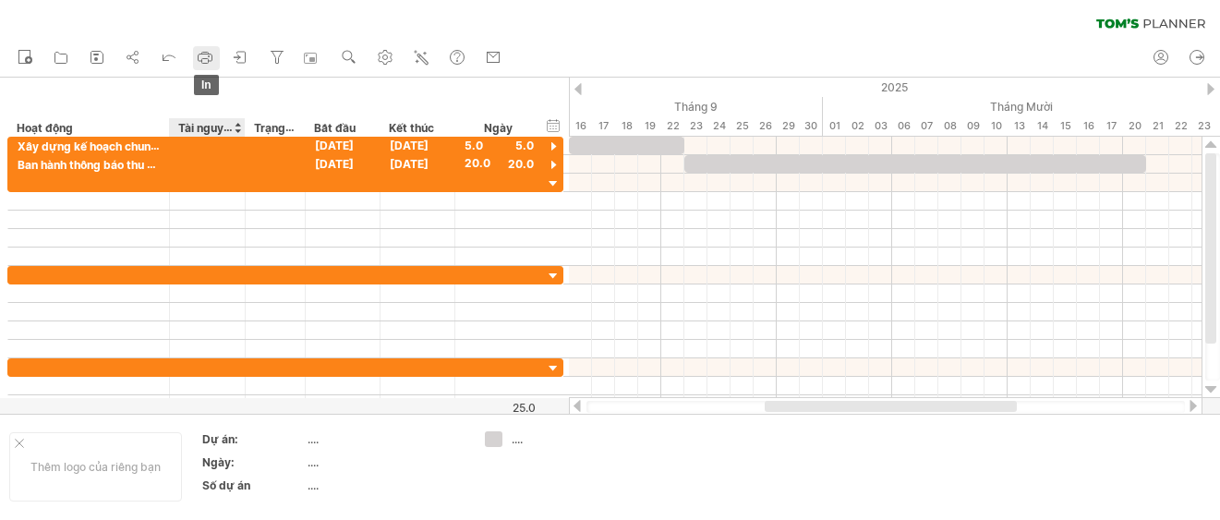
click at [212, 66] on icon at bounding box center [205, 57] width 18 height 18
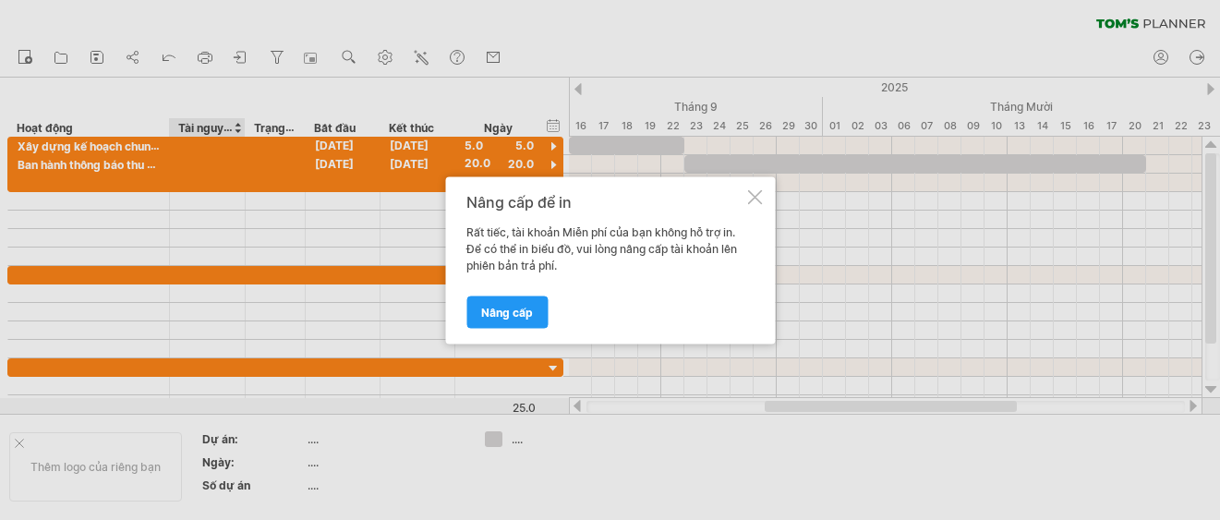
click at [748, 200] on div at bounding box center [754, 196] width 15 height 15
